Goal: Information Seeking & Learning: Learn about a topic

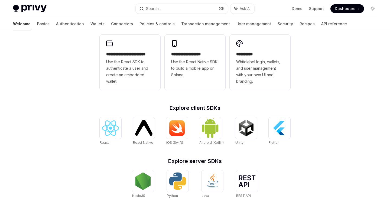
scroll to position [139, 0]
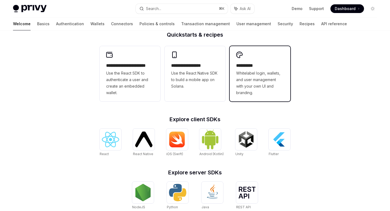
click at [268, 95] on span "Whitelabel login, wallets, and user management with your own UI and branding." at bounding box center [260, 83] width 48 height 26
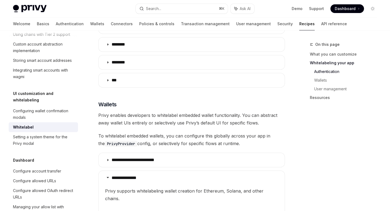
scroll to position [433, 0]
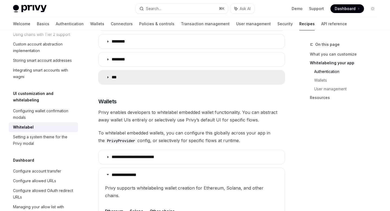
click at [107, 76] on icon at bounding box center [107, 77] width 3 height 3
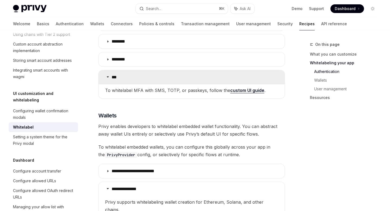
click at [107, 75] on icon at bounding box center [107, 76] width 3 height 3
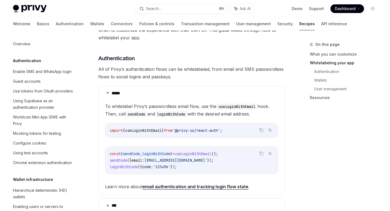
scroll to position [227, 0]
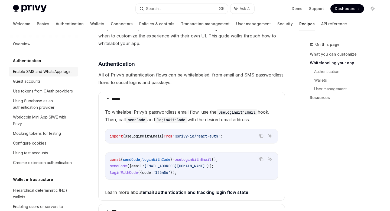
click at [25, 72] on div "Enable SMS and WhatsApp login" at bounding box center [42, 71] width 58 height 6
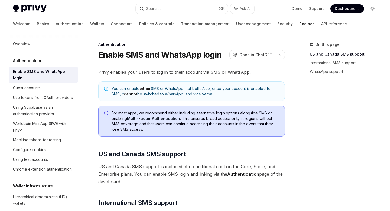
scroll to position [2, 0]
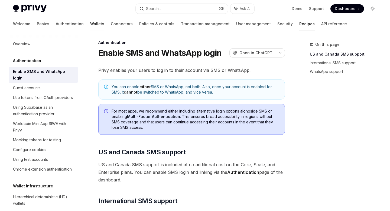
click at [90, 24] on link "Wallets" at bounding box center [97, 23] width 14 height 13
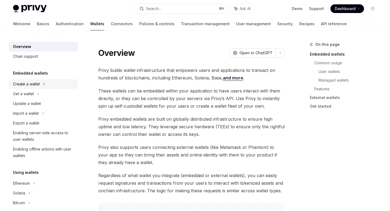
click at [30, 84] on div "Create a wallet" at bounding box center [26, 84] width 27 height 6
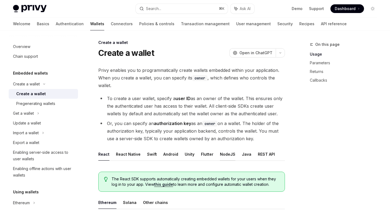
click at [225, 156] on button "NodeJS" at bounding box center [227, 154] width 15 height 13
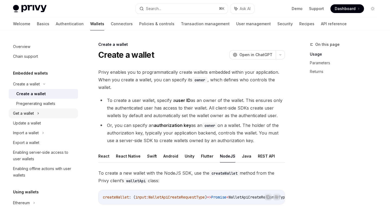
click at [25, 112] on div "Get a wallet" at bounding box center [23, 113] width 21 height 6
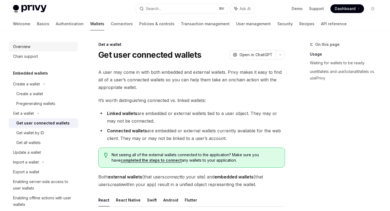
click at [22, 47] on div "Overview" at bounding box center [21, 46] width 17 height 6
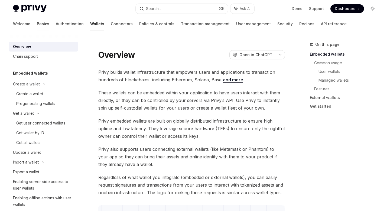
click at [37, 21] on link "Basics" at bounding box center [43, 23] width 12 height 13
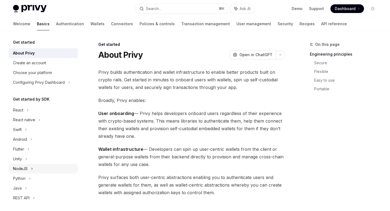
click at [17, 168] on div "NodeJS" at bounding box center [20, 168] width 15 height 6
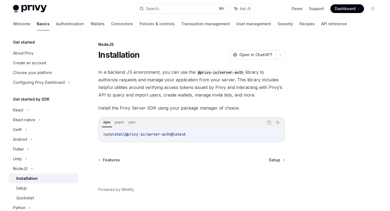
click at [273, 156] on div "NodeJS Installation OpenAI Open in ChatGPT OpenAI Open in ChatGPT In a backend …" at bounding box center [141, 131] width 290 height 181
click at [273, 159] on span "Setup" at bounding box center [274, 159] width 11 height 5
type textarea "*"
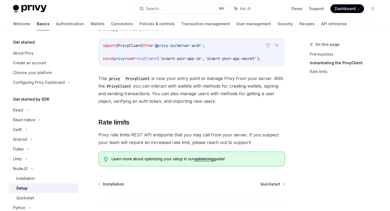
scroll to position [121, 0]
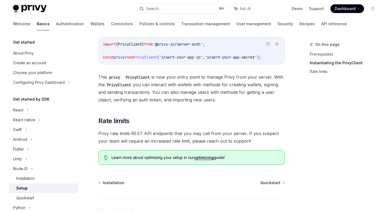
click at [340, 116] on div "On this page Prerequisites Instantiating the PrivyClient Rate limits" at bounding box center [340, 125] width 82 height 169
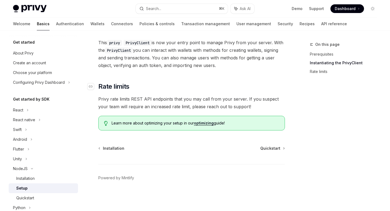
scroll to position [158, 0]
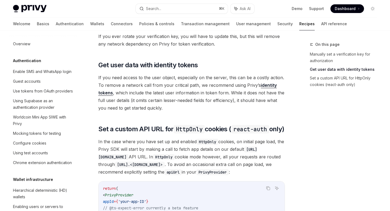
scroll to position [301, 0]
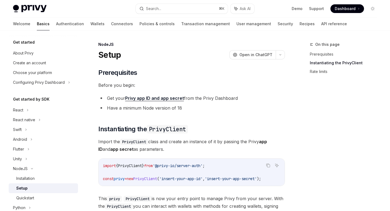
scroll to position [158, 0]
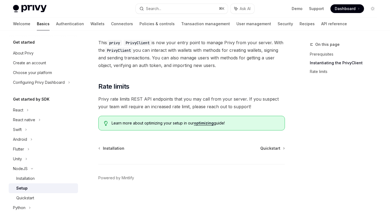
click at [306, 117] on div "On this page Prerequisites Instantiating the PrivyClient Rate limits" at bounding box center [340, 125] width 82 height 169
click at [273, 149] on span "Quickstart" at bounding box center [270, 147] width 20 height 5
click at [281, 146] on link "Quickstart" at bounding box center [272, 147] width 24 height 5
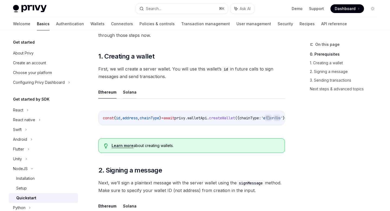
click at [129, 93] on button "Solana" at bounding box center [130, 92] width 14 height 13
click at [106, 91] on button "Ethereum" at bounding box center [107, 92] width 18 height 13
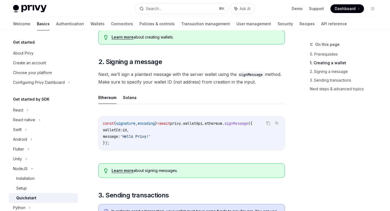
scroll to position [208, 0]
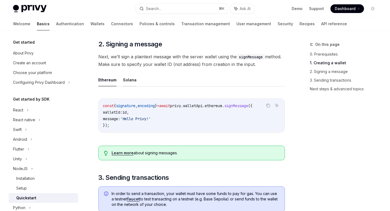
click at [132, 82] on button "Solana" at bounding box center [130, 79] width 14 height 13
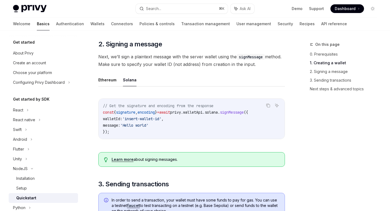
click at [159, 119] on span "'insert-wallet-id'" at bounding box center [141, 118] width 39 height 5
click at [148, 127] on span "'Hello world'" at bounding box center [134, 125] width 28 height 5
click at [103, 82] on button "Ethereum" at bounding box center [107, 79] width 18 height 13
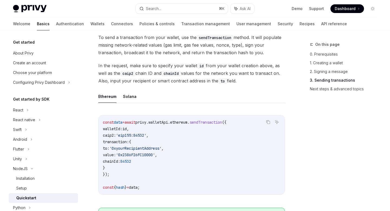
scroll to position [392, 0]
click at [131, 163] on span "84532" at bounding box center [125, 160] width 11 height 5
click at [128, 97] on button "Solana" at bounding box center [130, 95] width 14 height 13
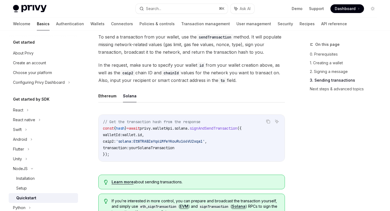
click at [163, 139] on code "// Get the transaction hash from the response const { hash } = await privy . wa…" at bounding box center [191, 137] width 177 height 39
click at [155, 142] on span "'solana:EtWTRABZaYq6iMfeYKouRu166VU2xqa1'" at bounding box center [160, 141] width 89 height 5
click at [109, 99] on button "Ethereum" at bounding box center [107, 95] width 18 height 13
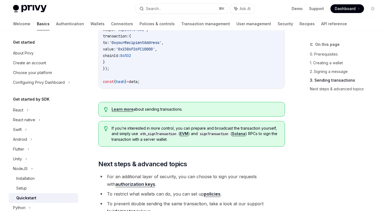
scroll to position [485, 0]
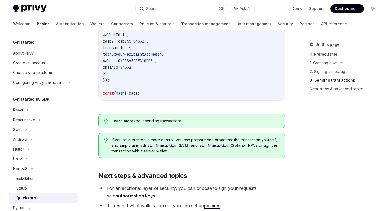
click at [117, 122] on link "Learn more" at bounding box center [123, 120] width 22 height 5
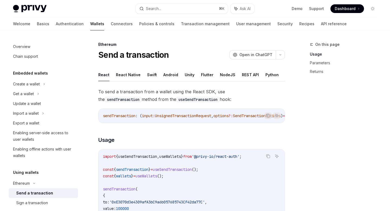
type textarea "*"
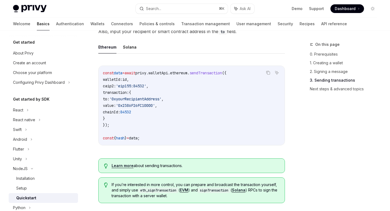
scroll to position [448, 0]
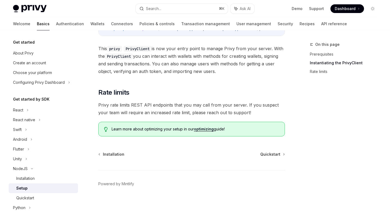
scroll to position [158, 0]
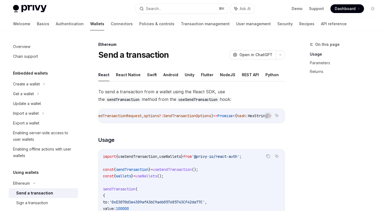
scroll to position [0, 100]
click at [225, 74] on button "NodeJS" at bounding box center [227, 74] width 15 height 13
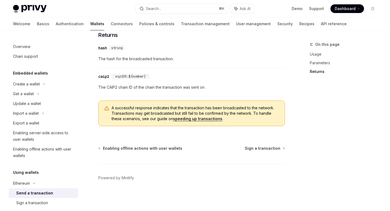
scroll to position [336, 0]
click at [271, 146] on span "Sign a transaction" at bounding box center [262, 147] width 35 height 5
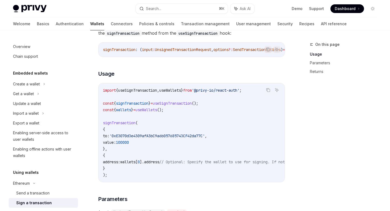
scroll to position [71, 0]
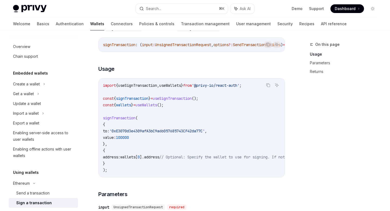
click at [151, 133] on span "'0xE3070d3e4309afA3bC9a6b057685743CF42da77C'" at bounding box center [156, 130] width 95 height 5
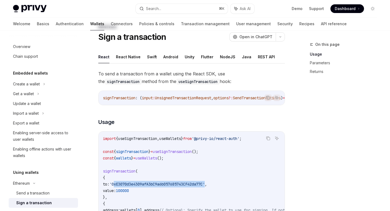
scroll to position [0, 0]
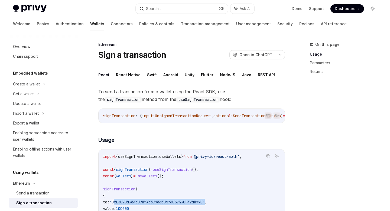
click at [226, 73] on button "NodeJS" at bounding box center [227, 74] width 15 height 13
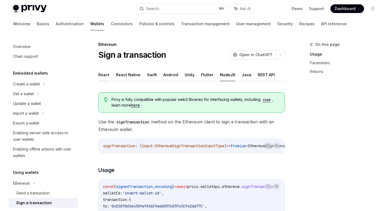
click at [104, 75] on button "React" at bounding box center [103, 74] width 11 height 13
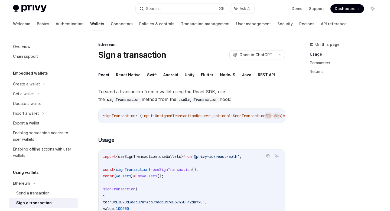
click at [123, 75] on button "React Native" at bounding box center [128, 74] width 25 height 13
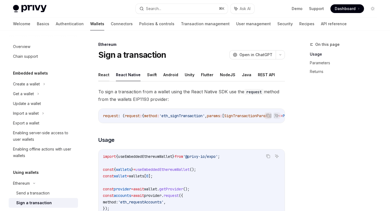
click at [102, 76] on button "React" at bounding box center [103, 74] width 11 height 13
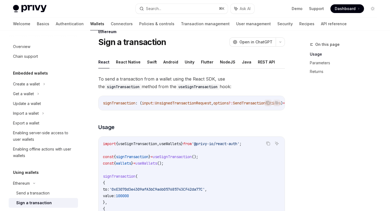
scroll to position [12, 0]
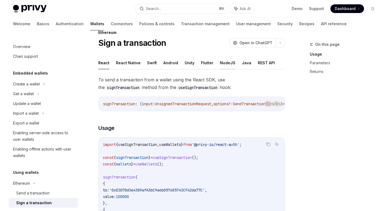
click at [221, 63] on button "NodeJS" at bounding box center [227, 62] width 15 height 13
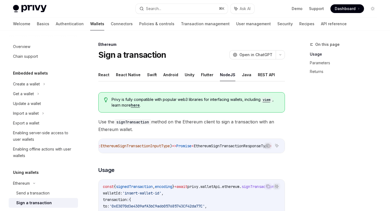
click at [191, 45] on div "Ethereum" at bounding box center [191, 44] width 187 height 5
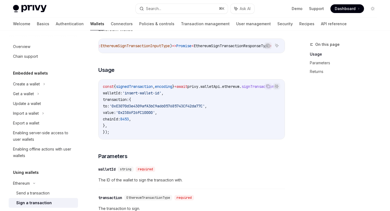
scroll to position [103, 0]
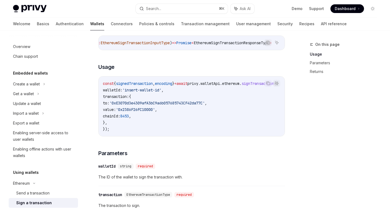
click at [352, 119] on div "On this page Usage Parameters Returns" at bounding box center [340, 125] width 82 height 169
click at [332, 115] on div "On this page Usage Parameters Returns" at bounding box center [340, 125] width 82 height 169
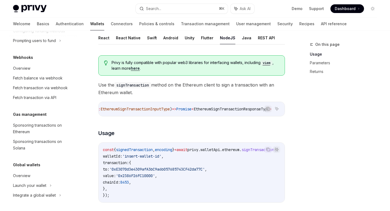
scroll to position [0, 0]
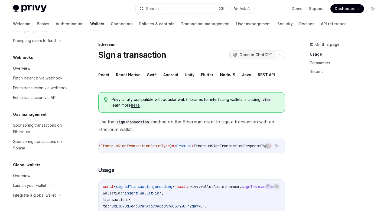
click at [255, 55] on span "Open in ChatGPT" at bounding box center [255, 54] width 33 height 5
click at [111, 25] on link "Connectors" at bounding box center [122, 23] width 22 height 13
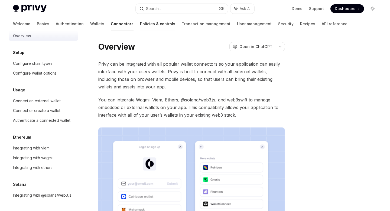
click at [140, 22] on link "Policies & controls" at bounding box center [157, 23] width 35 height 13
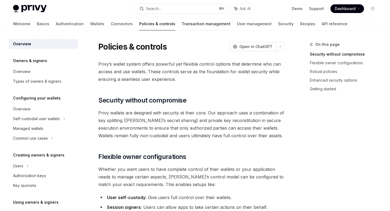
click at [182, 24] on link "Transaction management" at bounding box center [206, 23] width 49 height 13
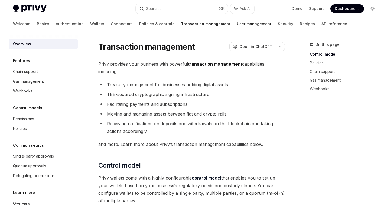
click at [237, 25] on link "User management" at bounding box center [254, 23] width 35 height 13
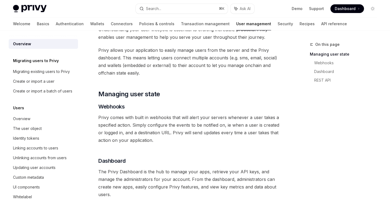
scroll to position [30, 0]
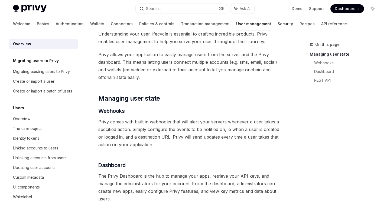
click at [278, 25] on link "Security" at bounding box center [285, 23] width 15 height 13
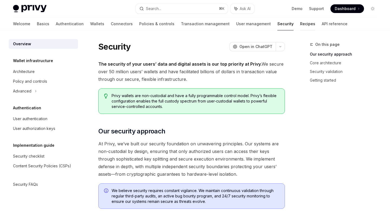
click at [300, 25] on link "Recipes" at bounding box center [307, 23] width 15 height 13
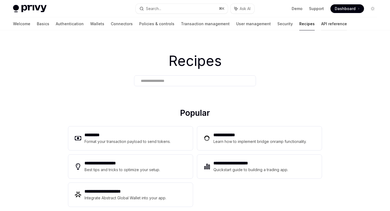
click at [321, 25] on link "API reference" at bounding box center [334, 23] width 26 height 13
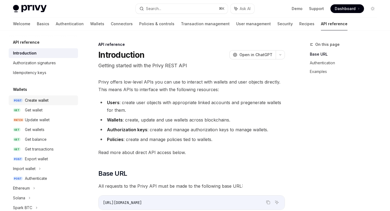
click at [45, 101] on div "Create wallet" at bounding box center [37, 100] width 24 height 6
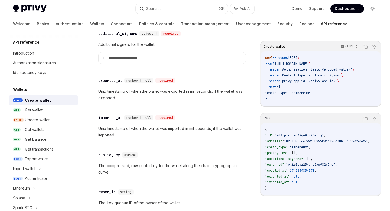
scroll to position [789, 0]
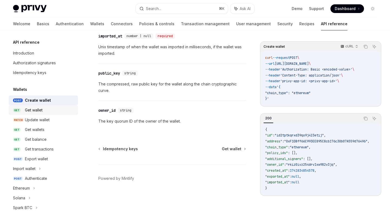
click at [43, 109] on div "Get wallet" at bounding box center [50, 110] width 50 height 6
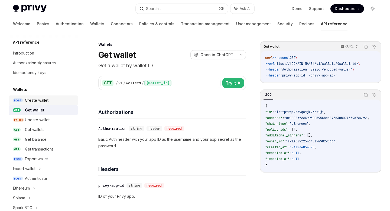
click at [35, 99] on div "Create wallet" at bounding box center [37, 100] width 24 height 6
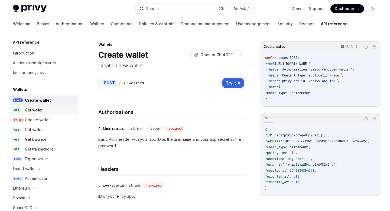
click at [36, 111] on div "Get wallet" at bounding box center [34, 110] width 18 height 6
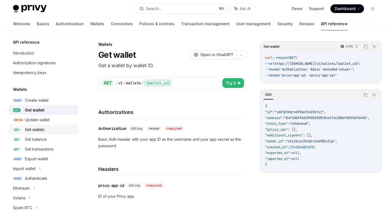
click at [40, 132] on div "Get wallets" at bounding box center [34, 129] width 19 height 6
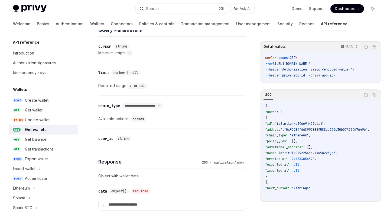
scroll to position [192, 0]
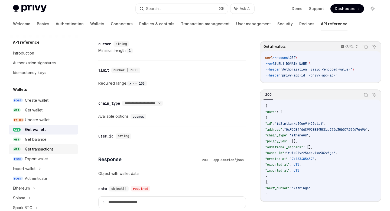
click at [38, 148] on div "Get transactions" at bounding box center [39, 149] width 29 height 6
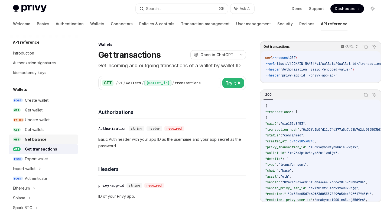
click at [40, 138] on div "Get balance" at bounding box center [36, 139] width 22 height 6
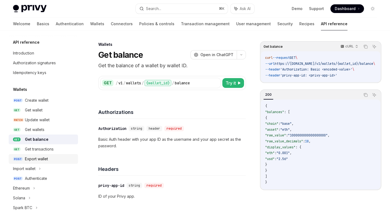
click at [37, 157] on div "Export wallet" at bounding box center [36, 158] width 23 height 6
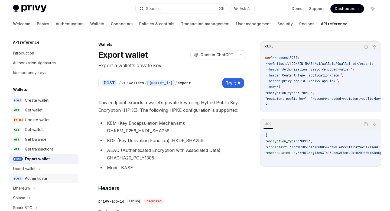
scroll to position [11, 0]
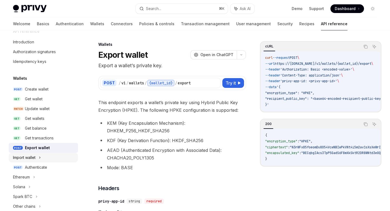
click at [26, 158] on div "Import wallet" at bounding box center [24, 157] width 22 height 6
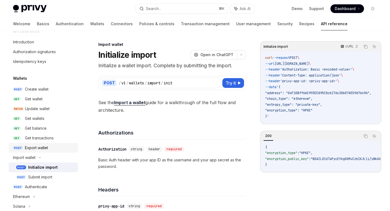
click at [35, 145] on div "Export wallet" at bounding box center [36, 147] width 23 height 6
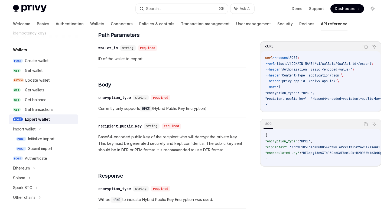
scroll to position [243, 0]
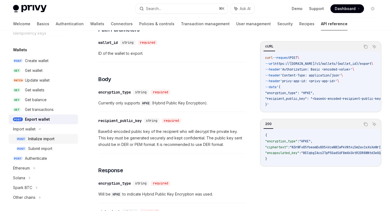
click at [43, 140] on div "Initialize import" at bounding box center [41, 138] width 26 height 6
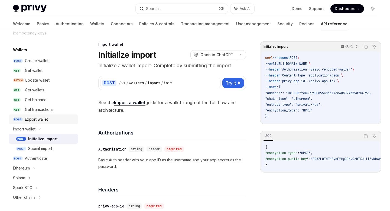
click at [33, 119] on div "Export wallet" at bounding box center [36, 119] width 23 height 6
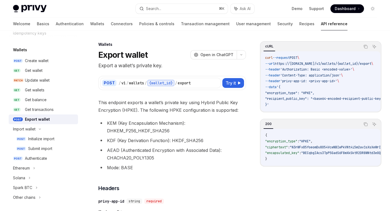
click at [311, 143] on span ""HPKE"" at bounding box center [304, 141] width 11 height 4
click at [314, 147] on span ""N3rWFx85foeomDu8054VcwNBIwPkVNt4i5m2av1sXsXeWrIicVGwutFist12MmnI"" at bounding box center [352, 147] width 125 height 4
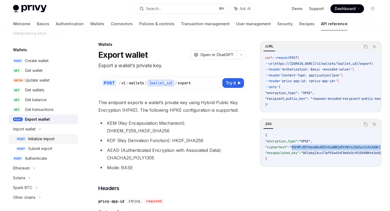
click at [43, 138] on div "Initialize import" at bounding box center [41, 138] width 26 height 6
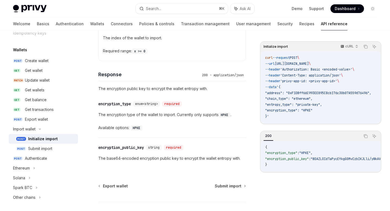
scroll to position [471, 0]
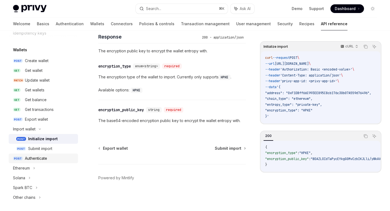
click at [37, 159] on div "Authenticate" at bounding box center [36, 158] width 22 height 6
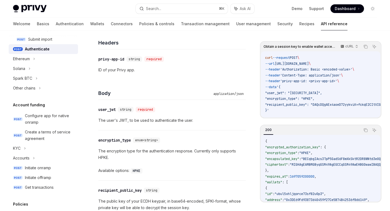
scroll to position [529, 0]
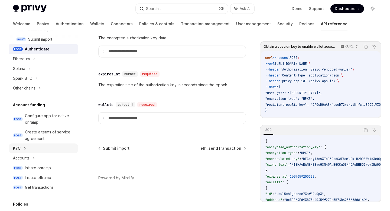
click at [18, 148] on div "KYC" at bounding box center [17, 148] width 8 height 6
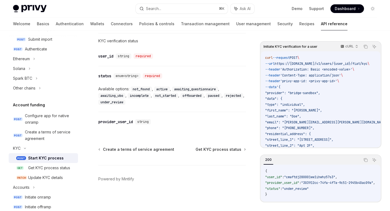
scroll to position [359, 0]
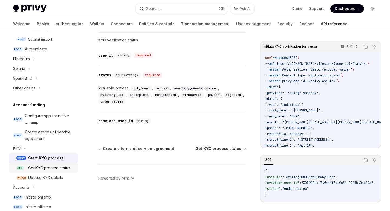
click at [42, 167] on div "Get KYC process status" at bounding box center [49, 167] width 42 height 6
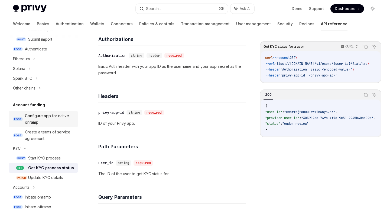
scroll to position [81, 0]
click at [43, 179] on div "Update KYC details" at bounding box center [45, 177] width 35 height 6
type textarea "*"
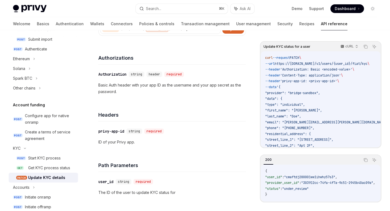
scroll to position [67, 0]
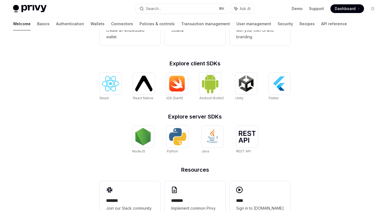
scroll to position [182, 0]
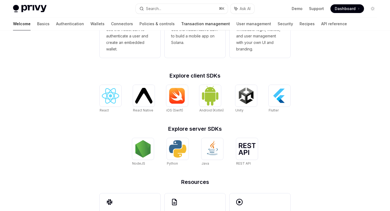
click at [181, 24] on link "Transaction management" at bounding box center [205, 23] width 49 height 13
type textarea "*"
